Goal: Information Seeking & Learning: Understand process/instructions

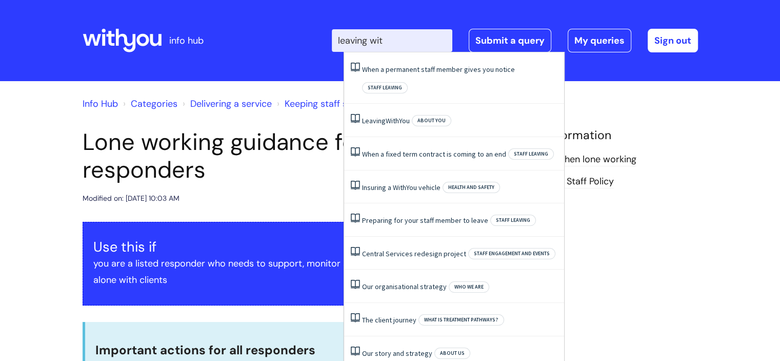
type input "leaving with"
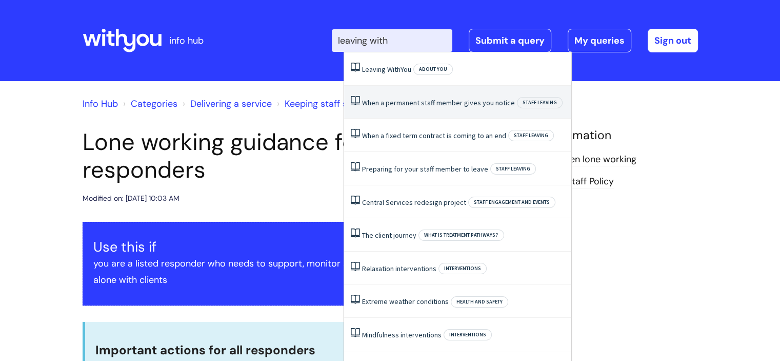
click at [454, 101] on link "When a permanent staff member gives you notice" at bounding box center [438, 102] width 153 height 9
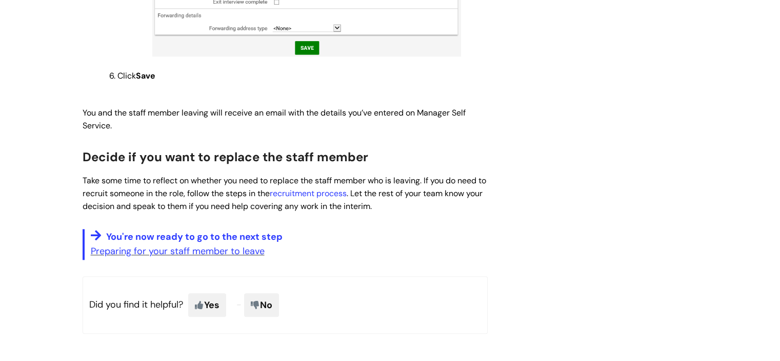
scroll to position [976, 0]
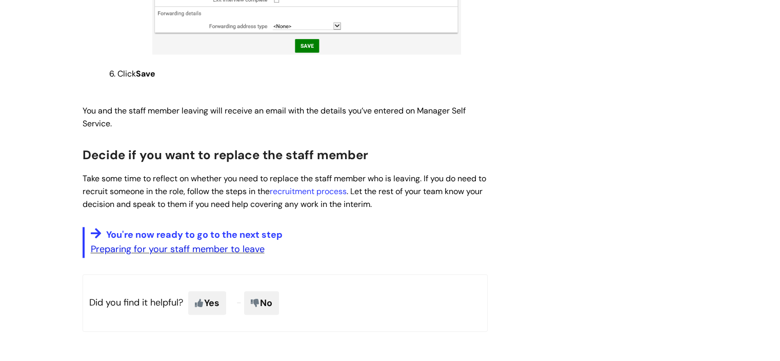
click at [227, 243] on link "Preparing for your staff member to leave" at bounding box center [178, 249] width 174 height 12
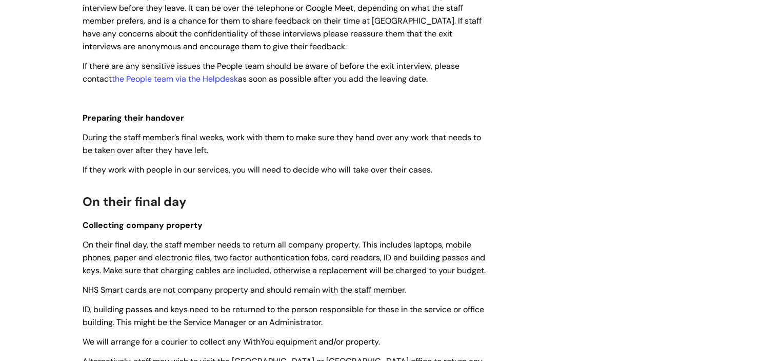
scroll to position [958, 0]
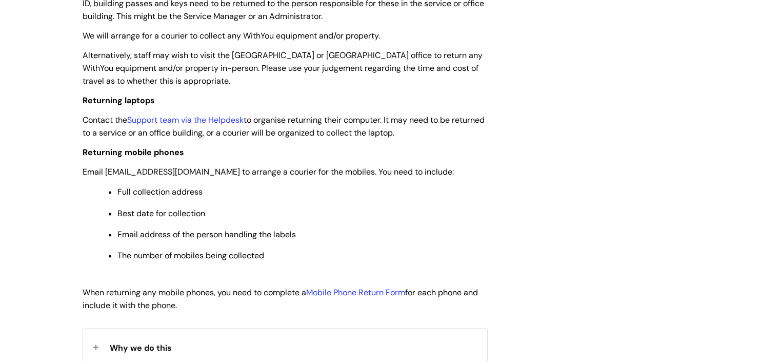
scroll to position [1262, 0]
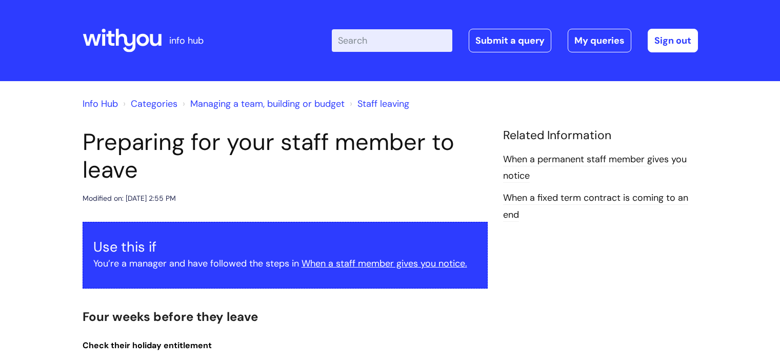
scroll to position [1262, 0]
